Goal: Task Accomplishment & Management: Use online tool/utility

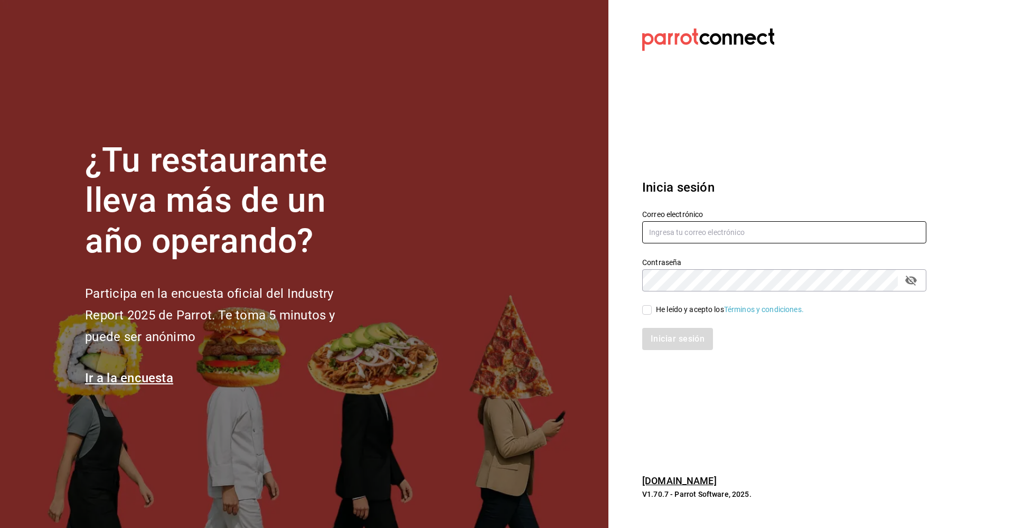
type input "palaxgsada@gmail.com"
click at [648, 312] on input "He leído y acepto los Términos y condiciones." at bounding box center [647, 310] width 10 height 10
checkbox input "true"
click at [685, 336] on button "Iniciar sesión" at bounding box center [678, 339] width 72 height 22
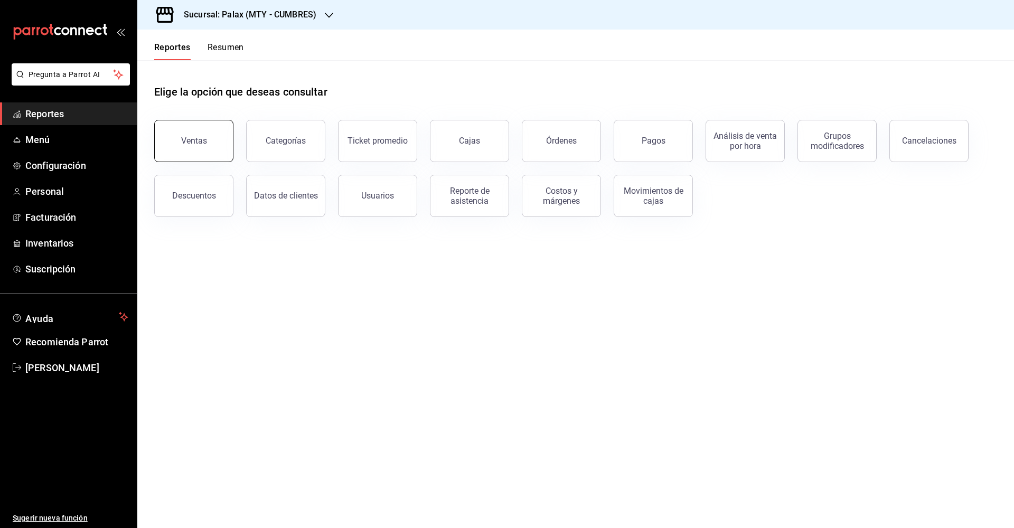
click at [188, 144] on div "Ventas" at bounding box center [194, 141] width 26 height 10
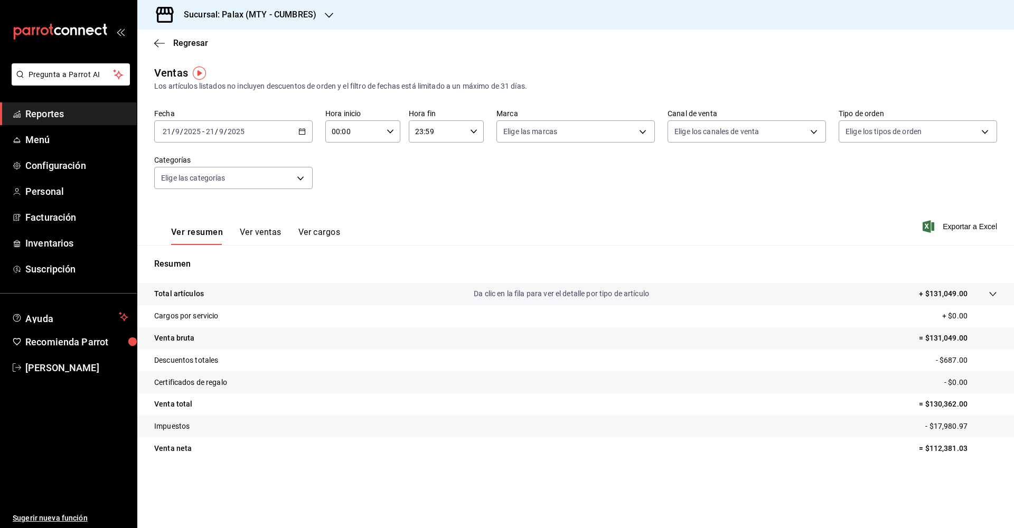
click at [327, 14] on icon "button" at bounding box center [329, 15] width 8 height 8
click at [233, 64] on span "Palax (MTY - [PERSON_NAME] [PERSON_NAME])" at bounding box center [227, 69] width 163 height 11
click at [391, 132] on \(Stroke\) "button" at bounding box center [390, 131] width 6 height 4
click at [345, 179] on span "07" at bounding box center [344, 177] width 21 height 8
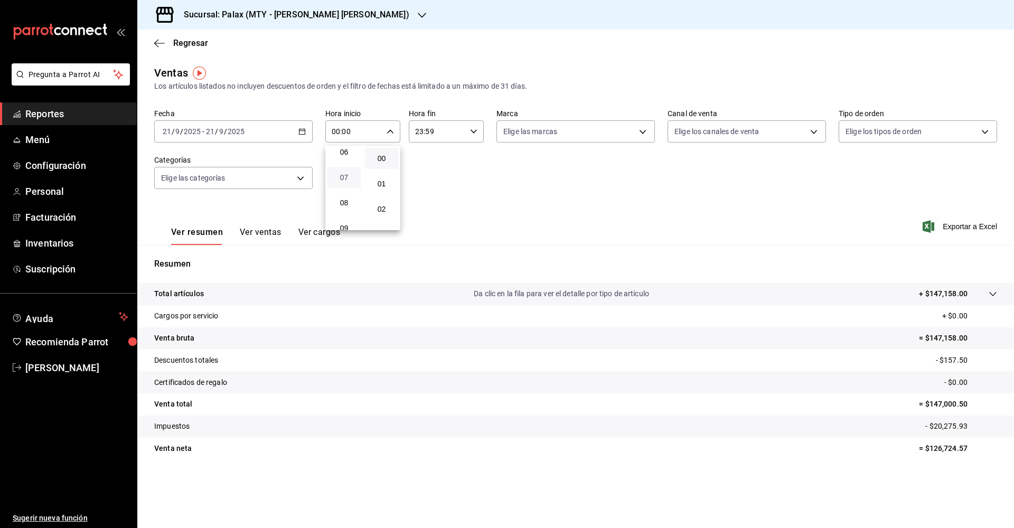
type input "07:00"
click at [716, 64] on div at bounding box center [507, 264] width 1014 height 528
